Goal: Task Accomplishment & Management: Complete application form

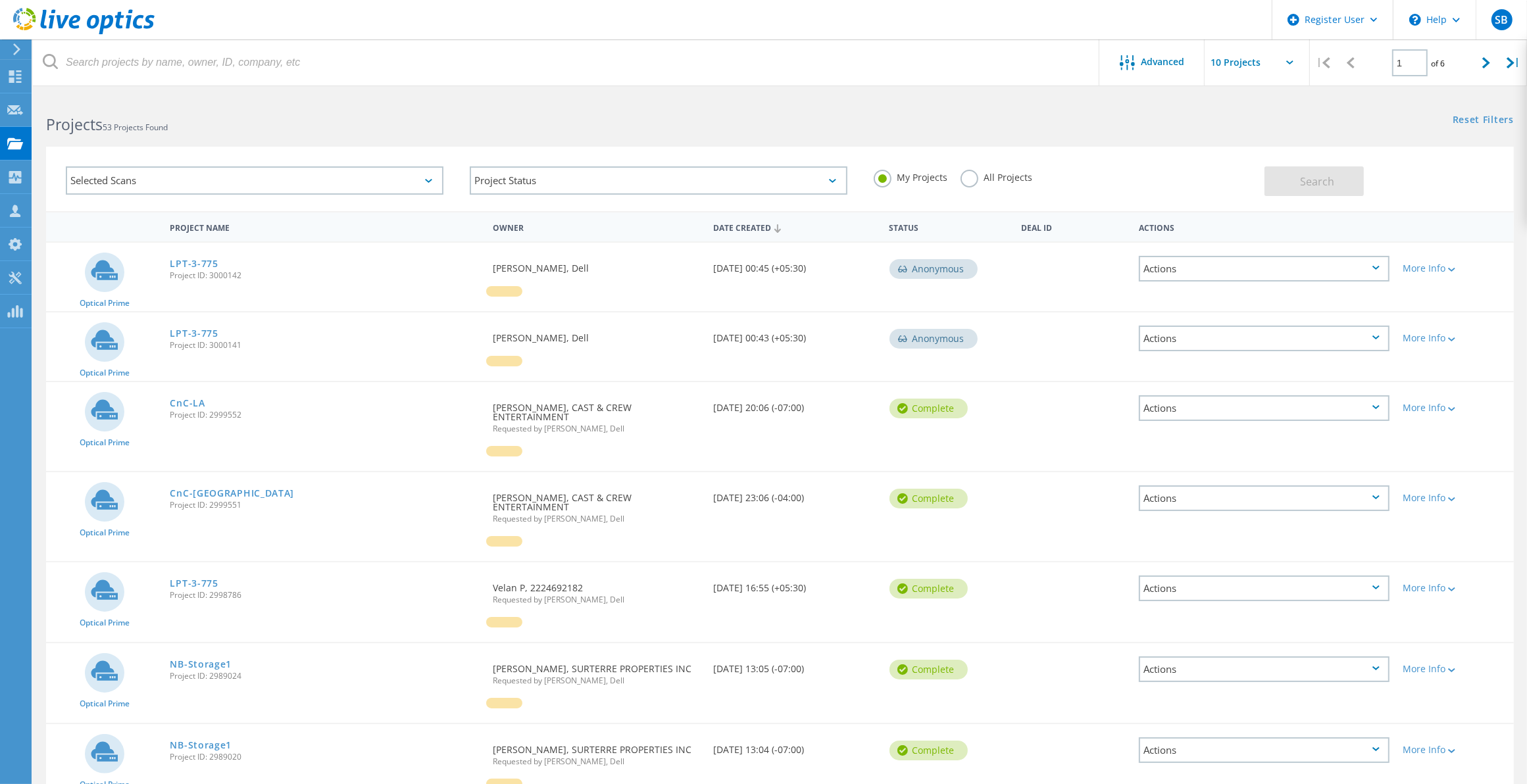
click at [16, 48] on icon at bounding box center [17, 49] width 10 height 12
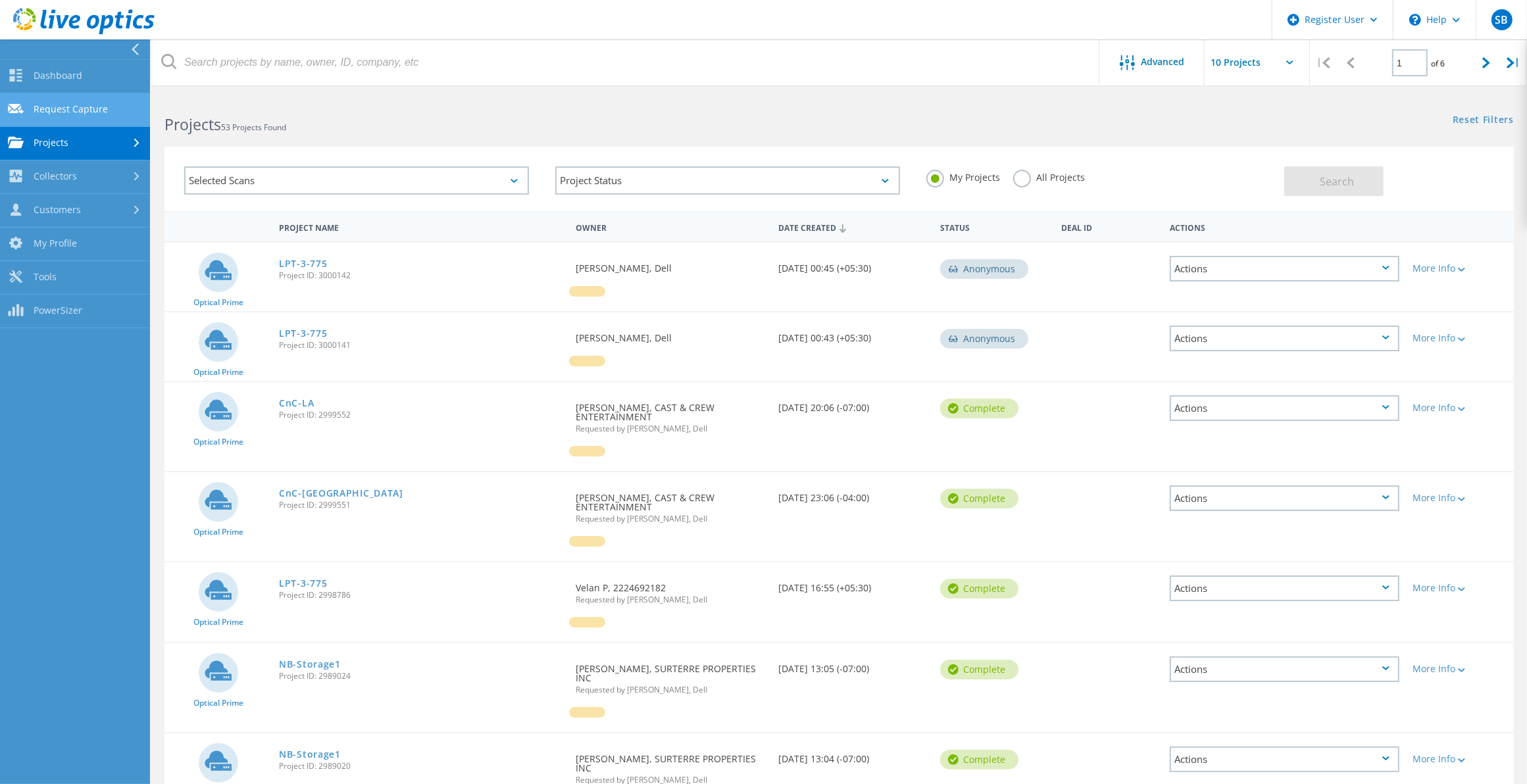
click at [77, 104] on link "Request Capture" at bounding box center [75, 110] width 150 height 33
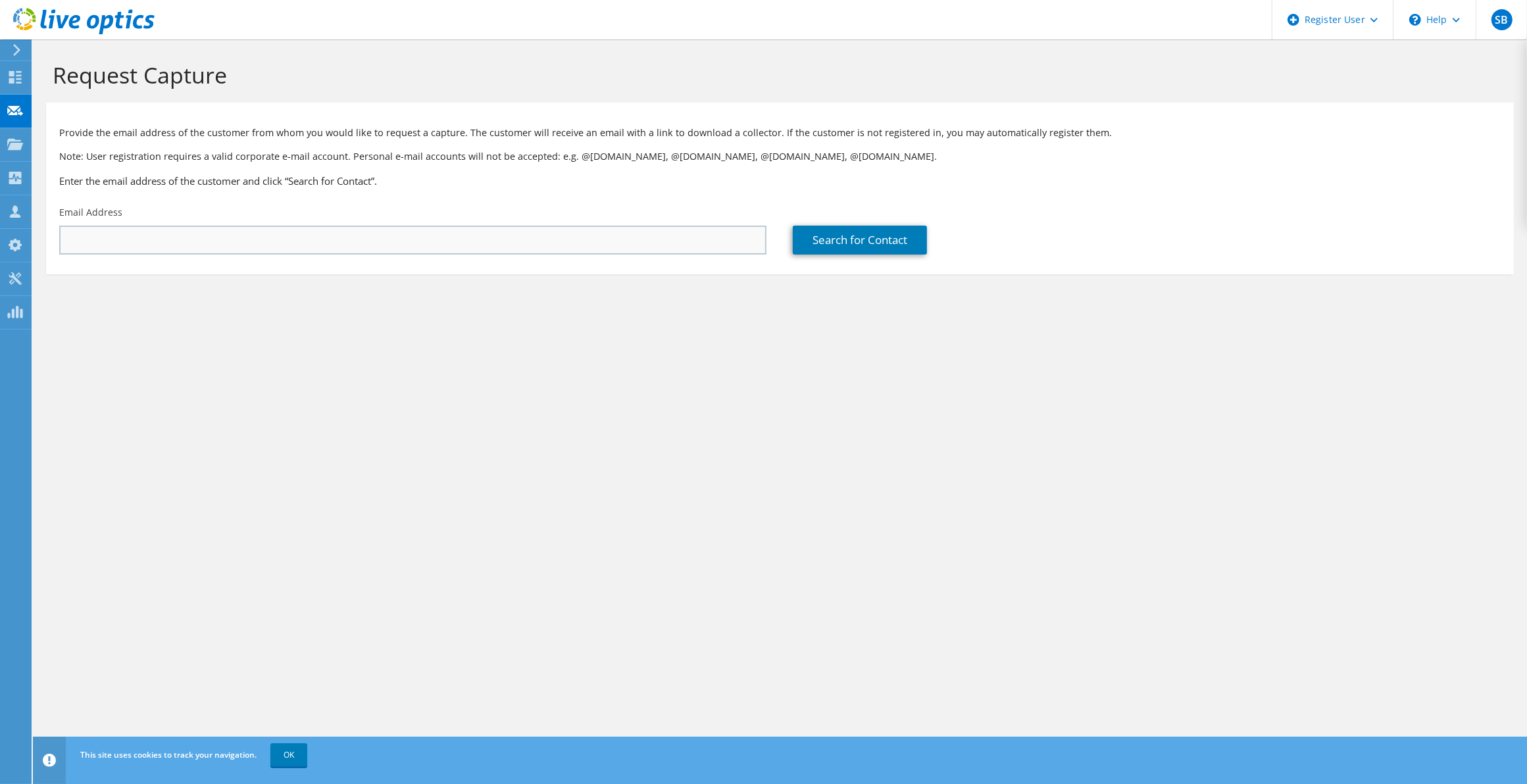
drag, startPoint x: 157, startPoint y: 222, endPoint x: 156, endPoint y: 240, distance: 18.0
click at [157, 221] on div "Email Address" at bounding box center [413, 230] width 733 height 62
drag, startPoint x: 156, startPoint y: 252, endPoint x: 149, endPoint y: 258, distance: 9.2
click at [149, 258] on div "Email Address" at bounding box center [413, 230] width 733 height 62
paste input "[PERSON_NAME][EMAIL_ADDRESS][PERSON_NAME][DOMAIN_NAME]"
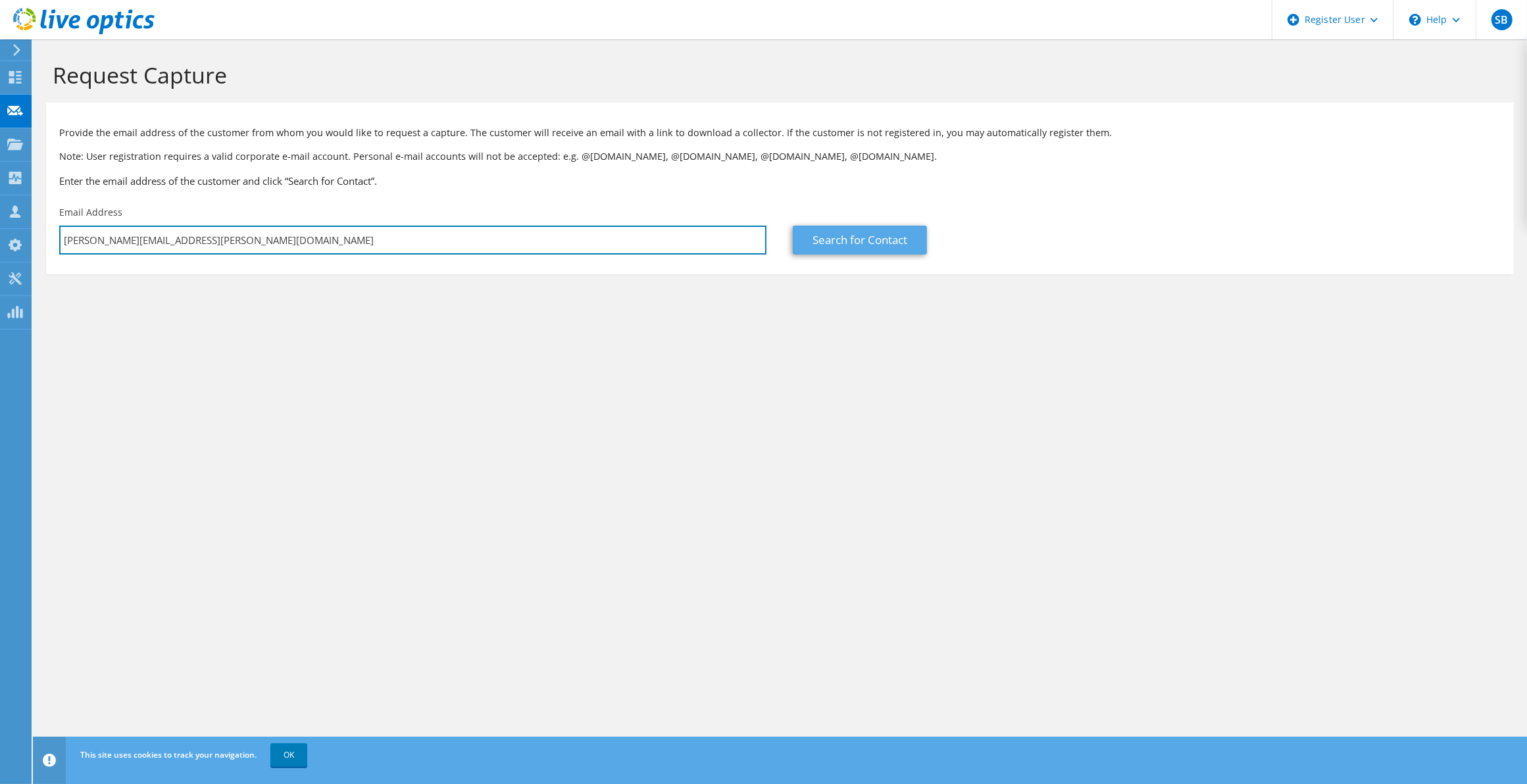
type input "[PERSON_NAME][EMAIL_ADDRESS][PERSON_NAME][DOMAIN_NAME]"
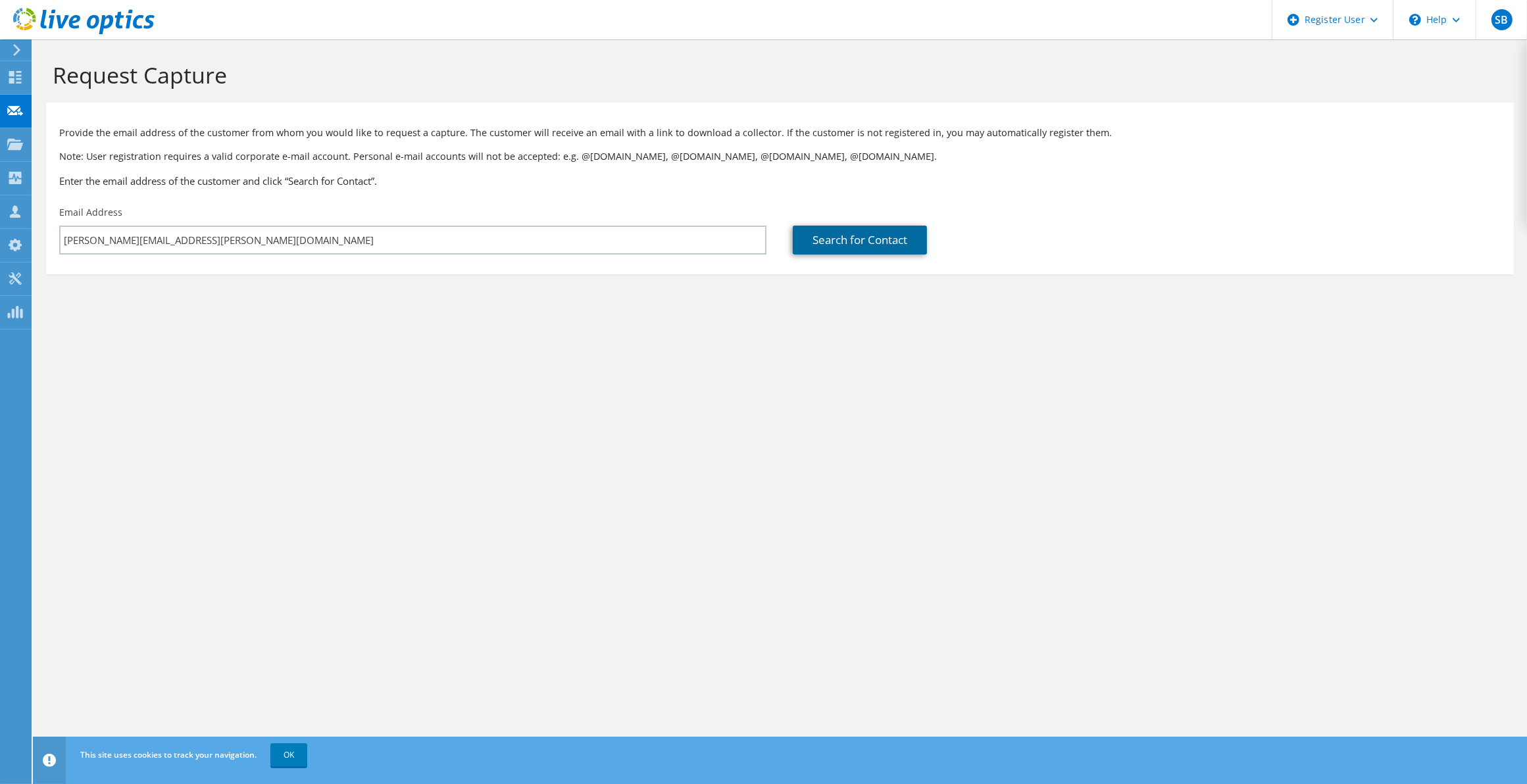
click at [903, 251] on link "Search for Contact" at bounding box center [860, 240] width 134 height 29
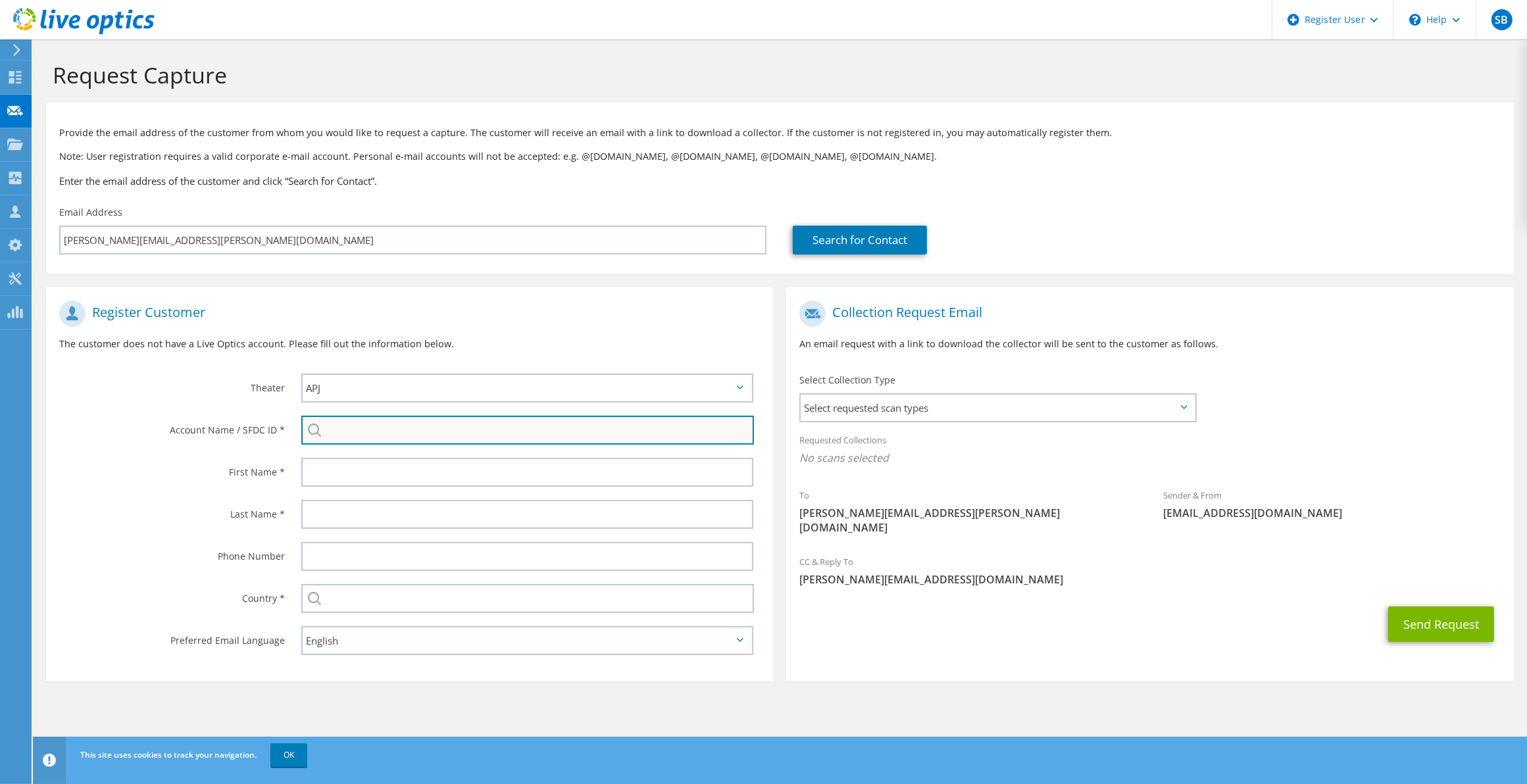
click at [458, 436] on input "search" at bounding box center [527, 430] width 453 height 29
click at [373, 437] on input "search" at bounding box center [527, 430] width 453 height 29
paste input "2537676241"
type input "2537676241"
click at [181, 360] on div "Register Customer The customer does not have a Live Optics account. Please fill…" at bounding box center [409, 331] width 727 height 73
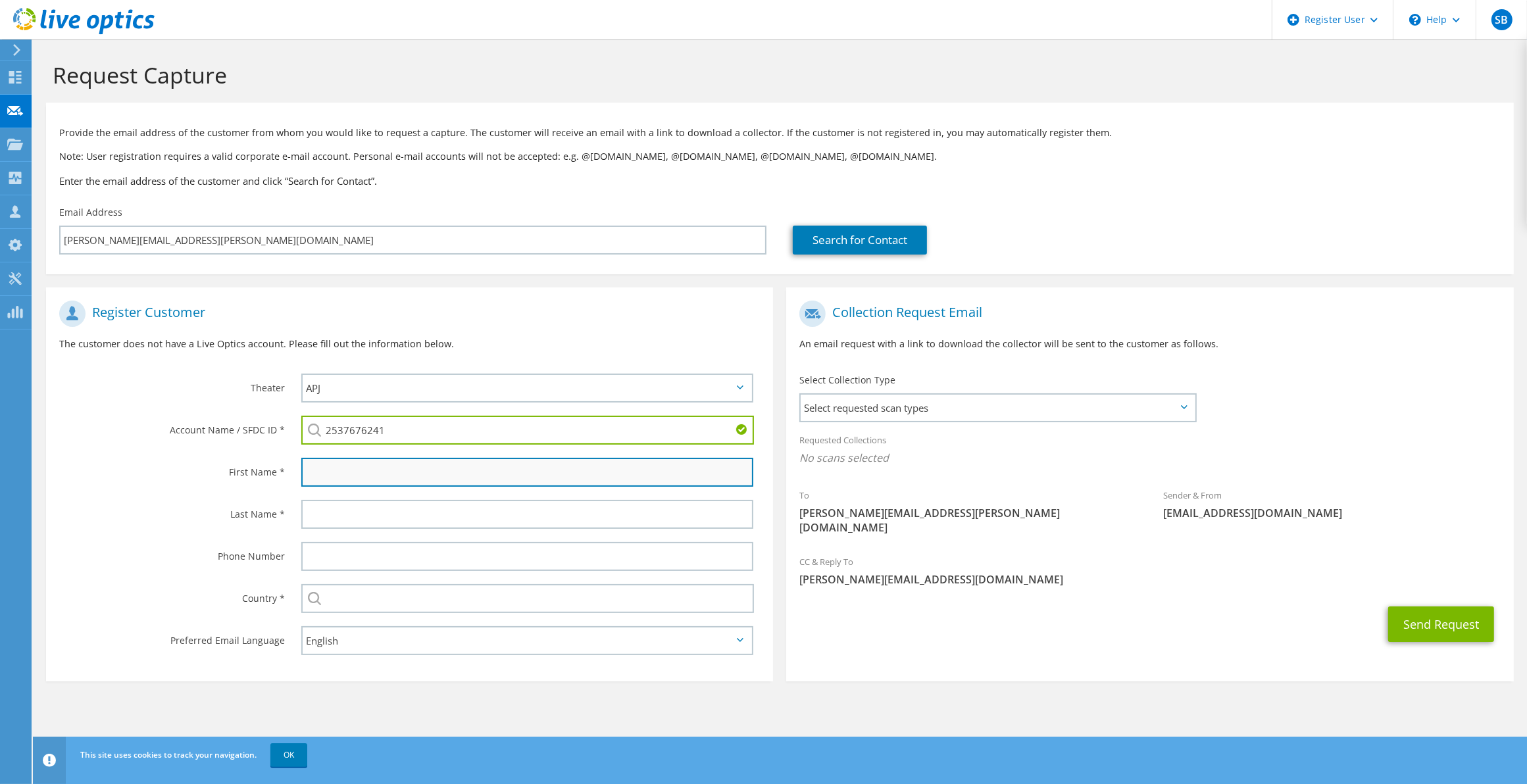
click at [402, 479] on input "text" at bounding box center [527, 472] width 452 height 29
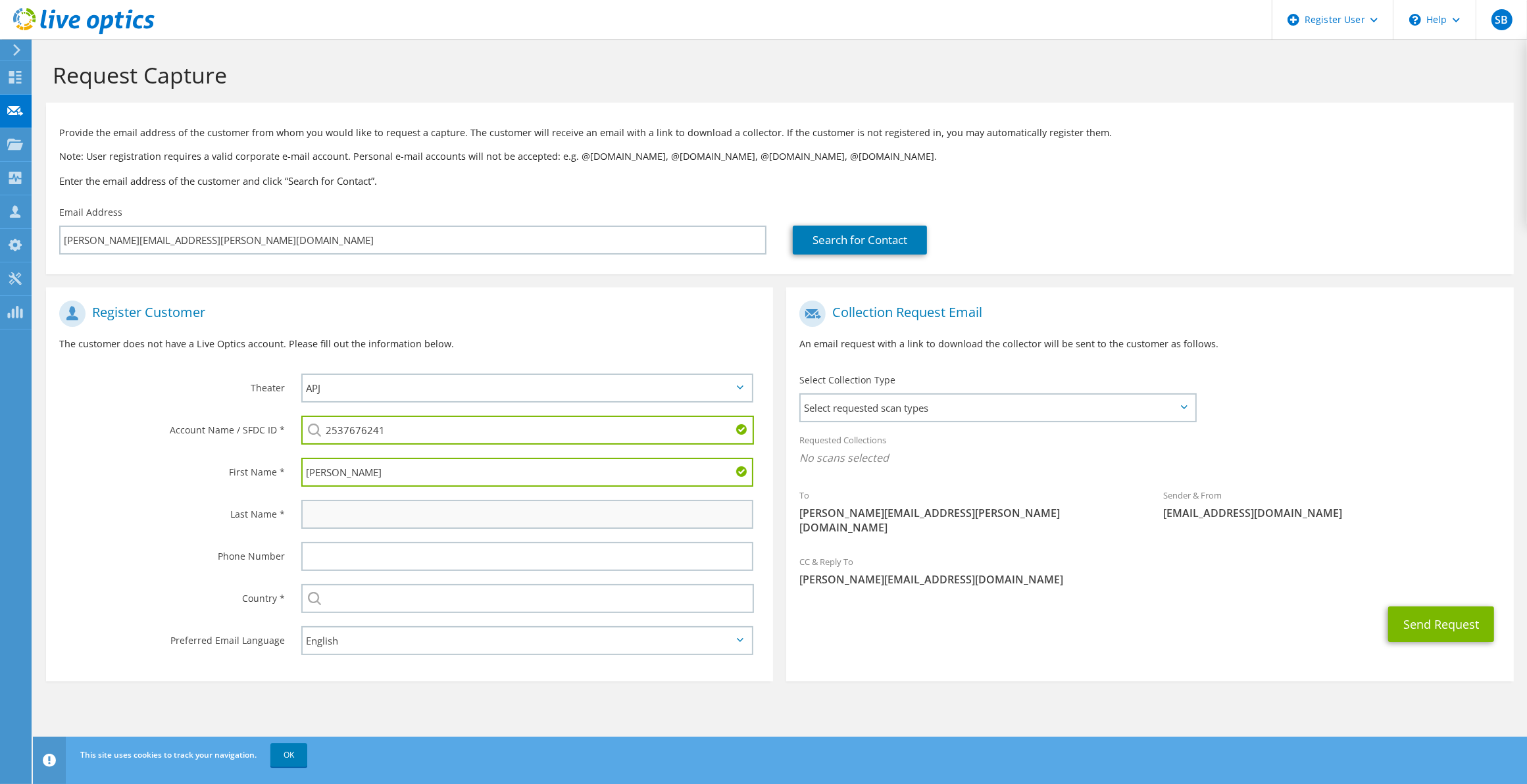
type input "[PERSON_NAME]"
click at [396, 508] on input "text" at bounding box center [527, 514] width 452 height 29
type input "[PERSON_NAME]"
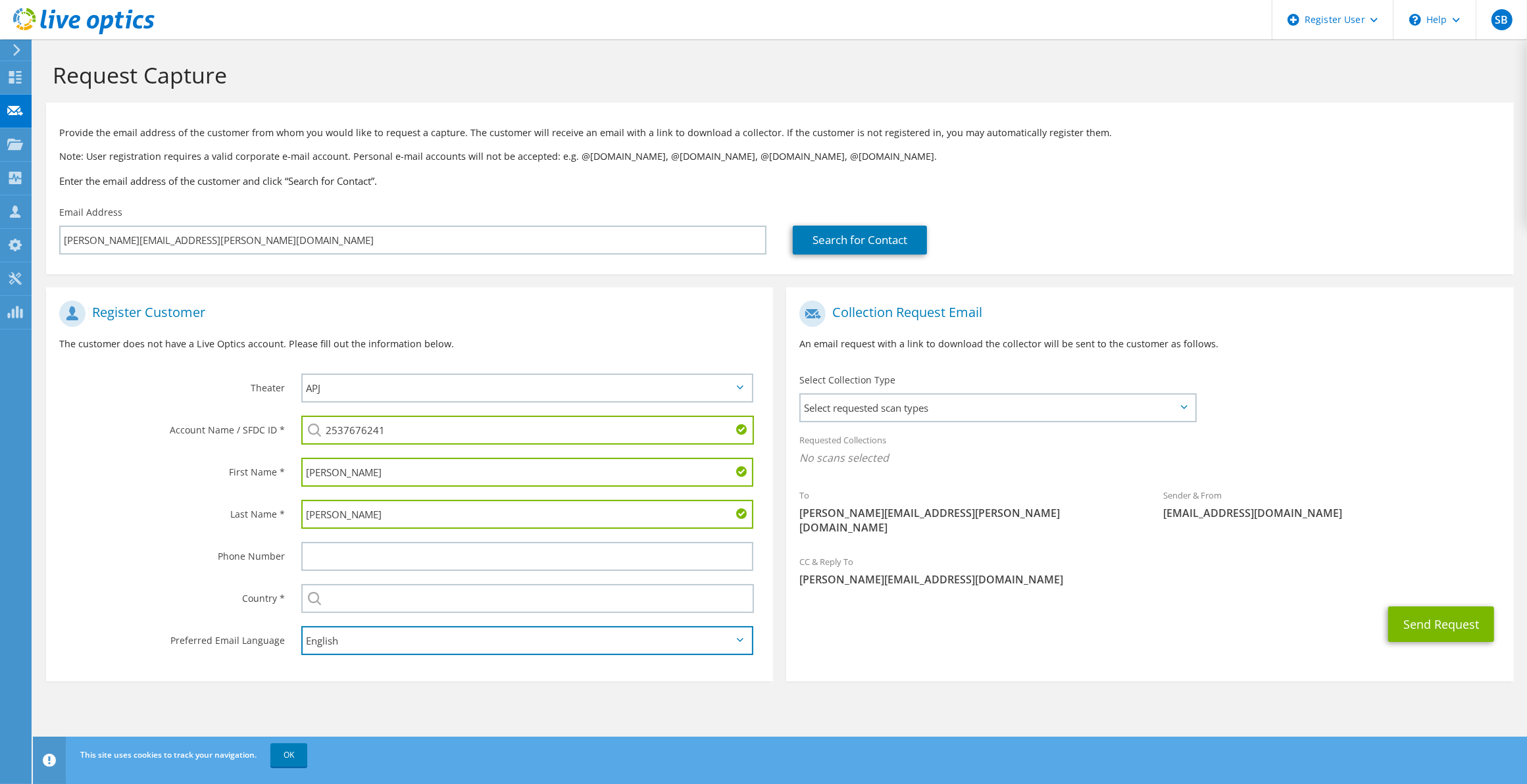
click at [408, 626] on select "English Deutsch Español Français Italiano Polski Português Русский 한국어 中文 日本語" at bounding box center [527, 640] width 452 height 29
click at [205, 577] on div "Country *" at bounding box center [167, 598] width 242 height 41
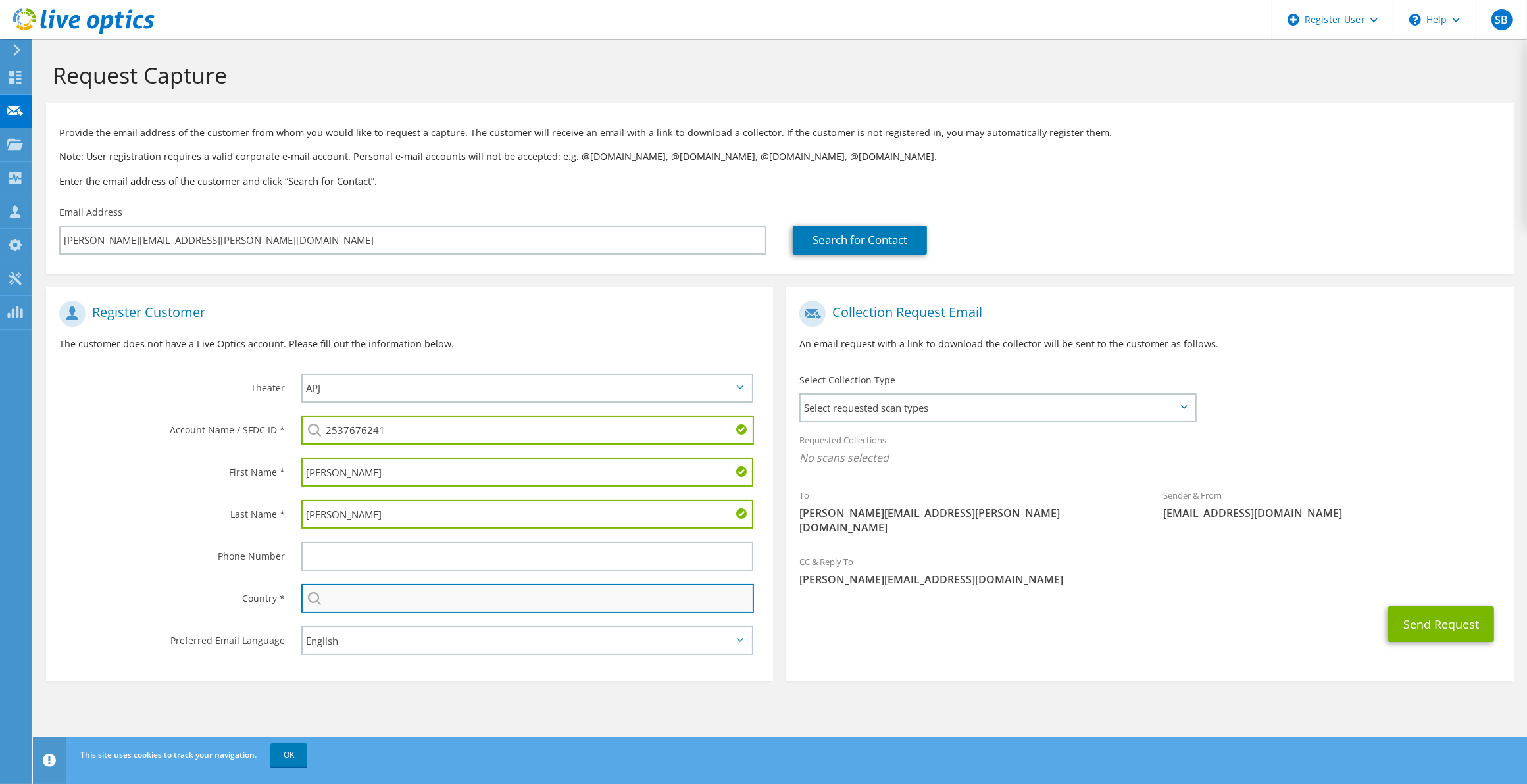
click at [385, 588] on input "text" at bounding box center [527, 599] width 453 height 29
type input "[GEOGRAPHIC_DATA]"
type input "0000000000"
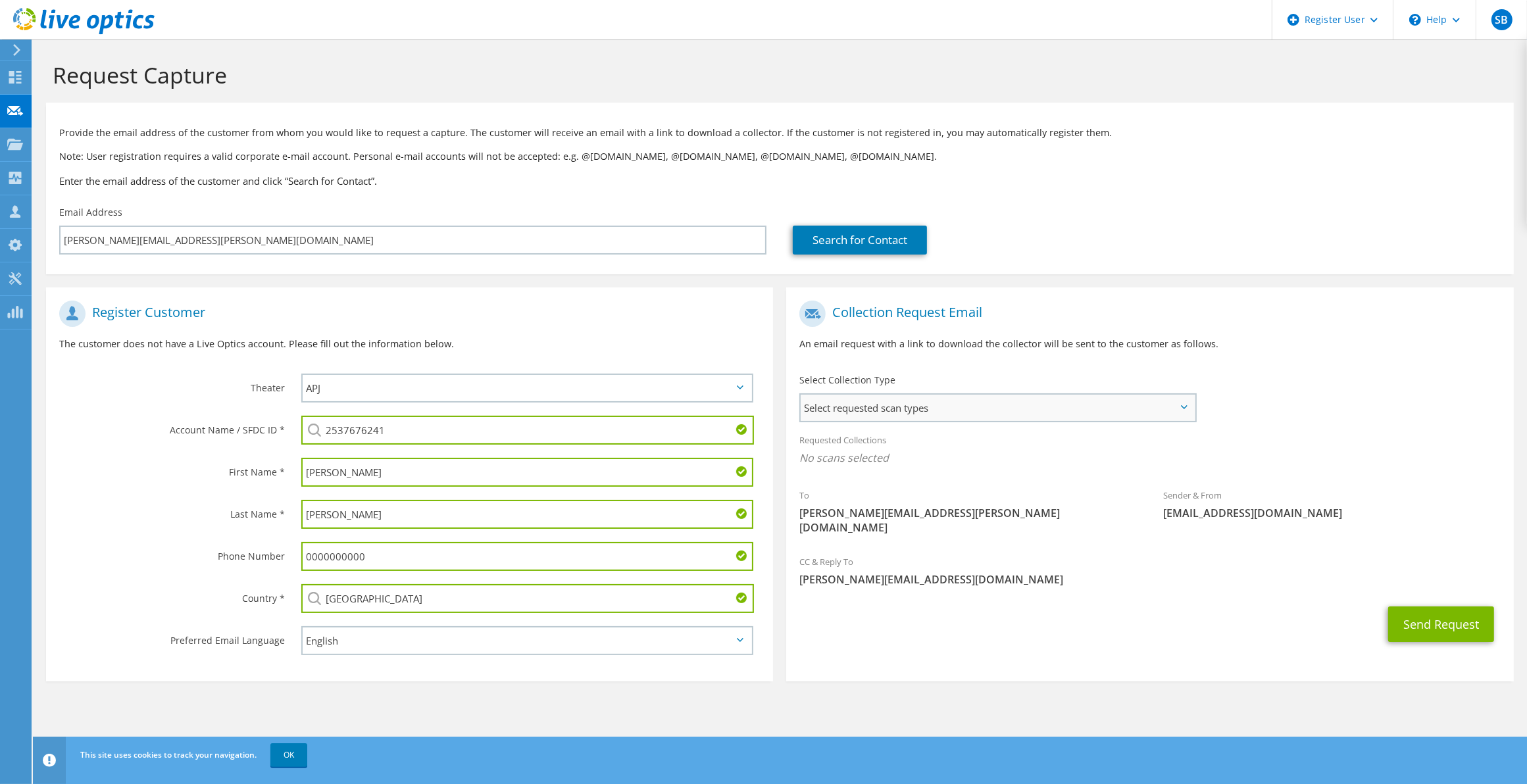
click at [989, 394] on div "Select requested scan types Server Virtualization Optical Prime AWS Nutanix SC" at bounding box center [998, 408] width 397 height 29
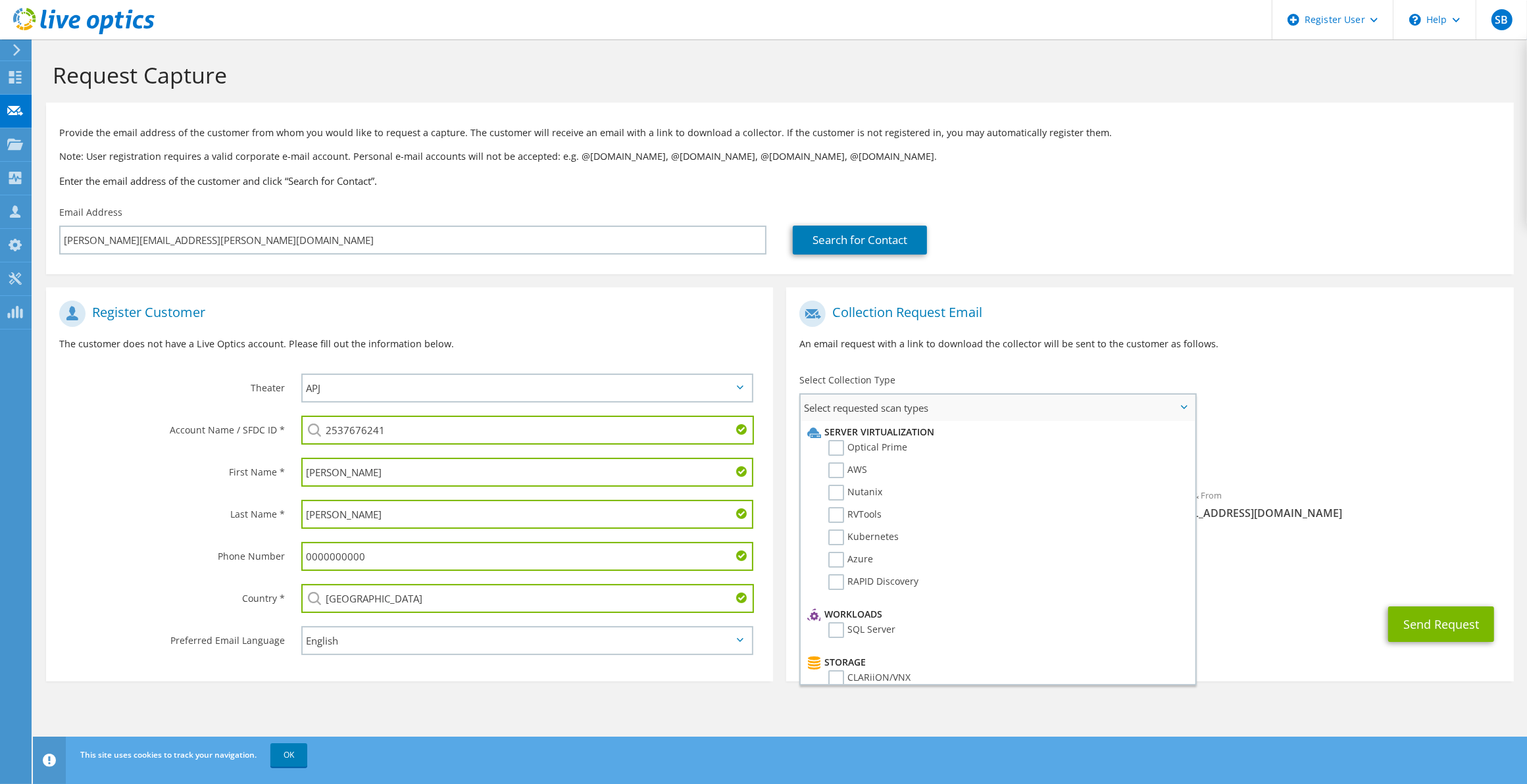
click at [827, 442] on li "Optical Prime" at bounding box center [996, 451] width 385 height 22
click at [840, 445] on label "Optical Prime" at bounding box center [868, 447] width 79 height 16
click at [0, 0] on input "Optical Prime" at bounding box center [0, 0] width 0 height 0
click at [1311, 432] on div "Requested Collections No scans selected Optical Prime" at bounding box center [1149, 452] width 727 height 53
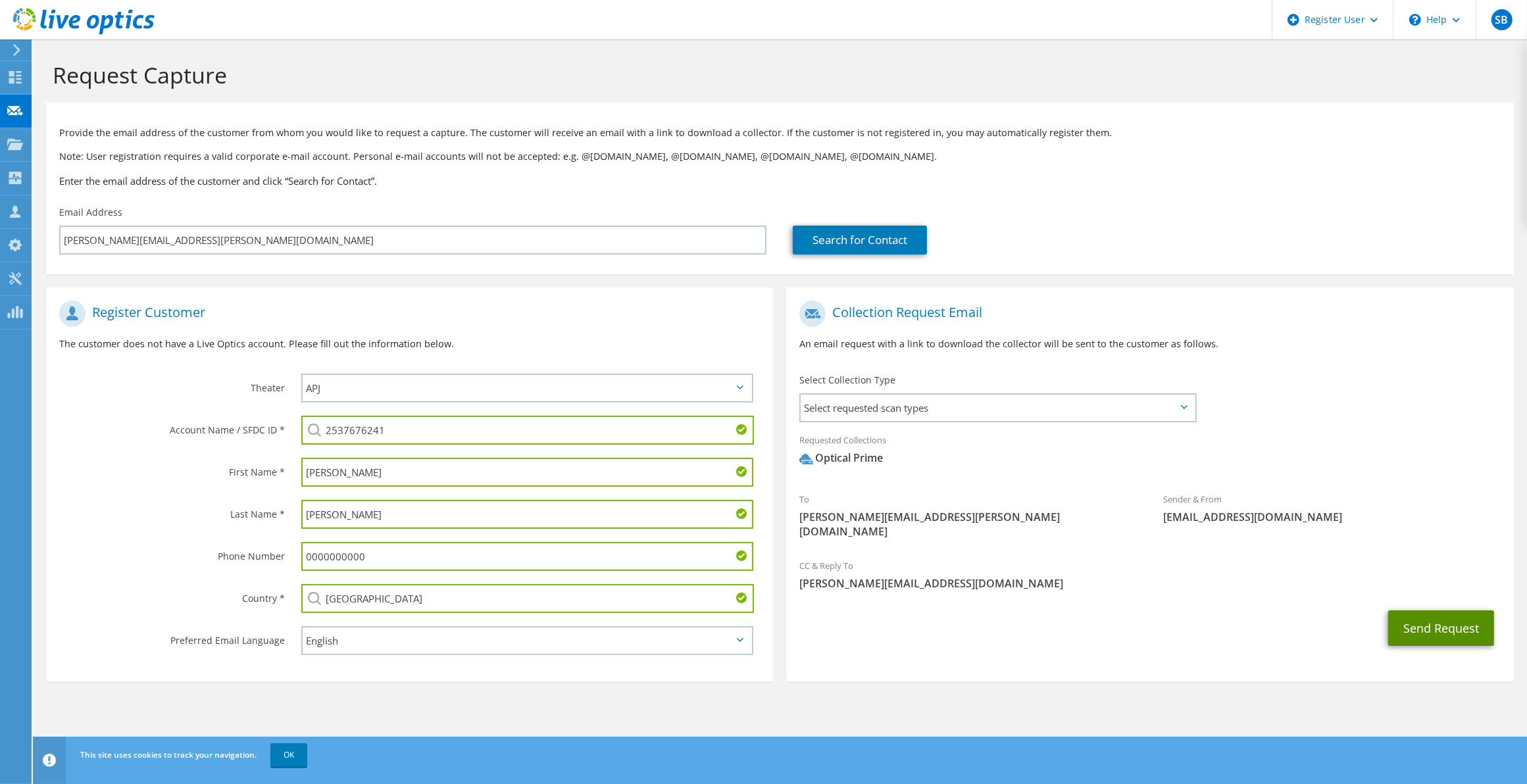
click at [1466, 611] on button "Send Request" at bounding box center [1441, 628] width 106 height 36
